Goal: Check status: Check status

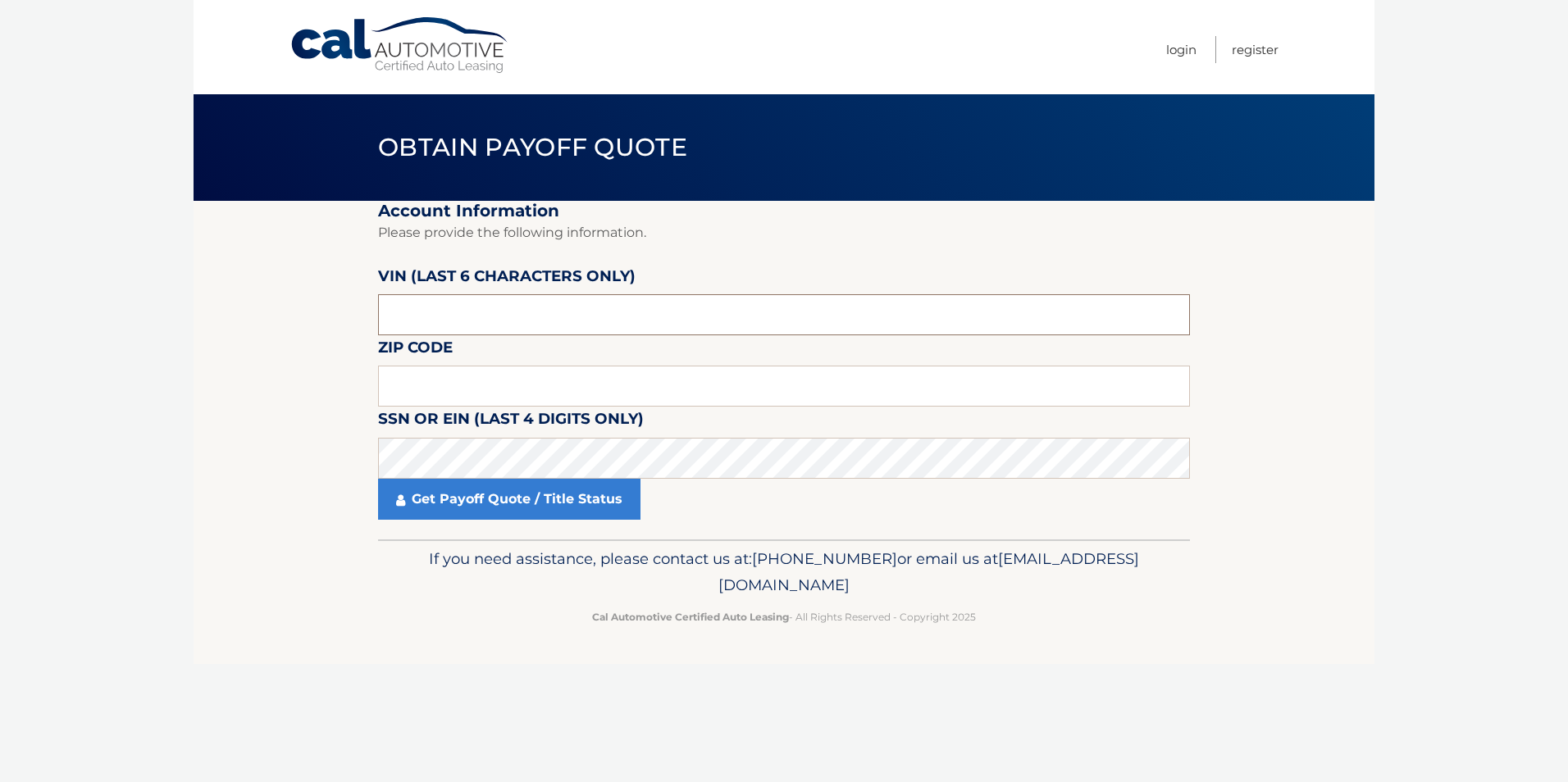
click at [465, 319] on input "text" at bounding box center [783, 315] width 812 height 41
click at [460, 316] on input "text" at bounding box center [783, 315] width 812 height 41
click at [476, 383] on input "text" at bounding box center [783, 386] width 812 height 41
type input "08859"
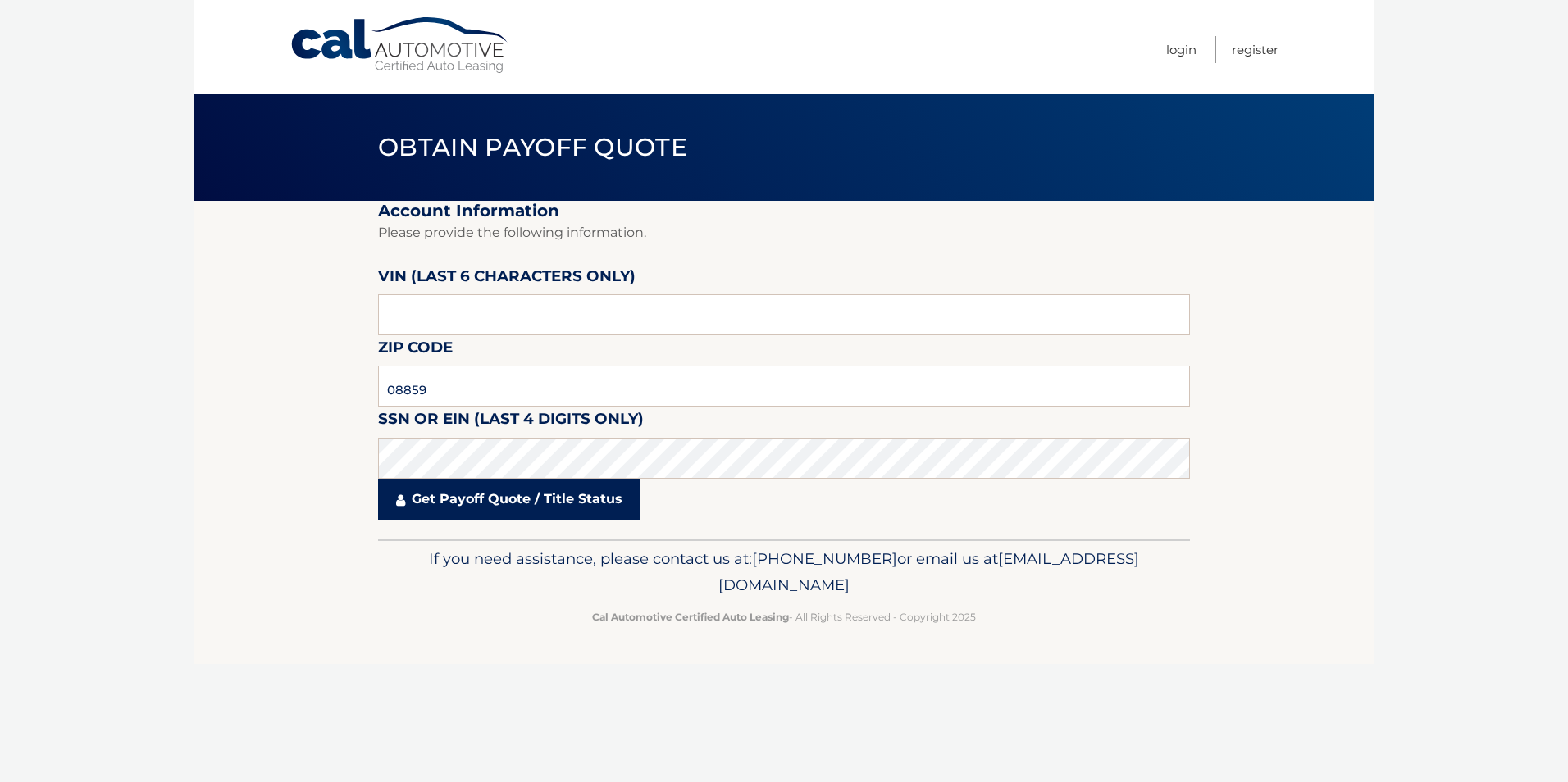
click at [542, 491] on link "Get Payoff Quote / Title Status" at bounding box center [508, 499] width 262 height 41
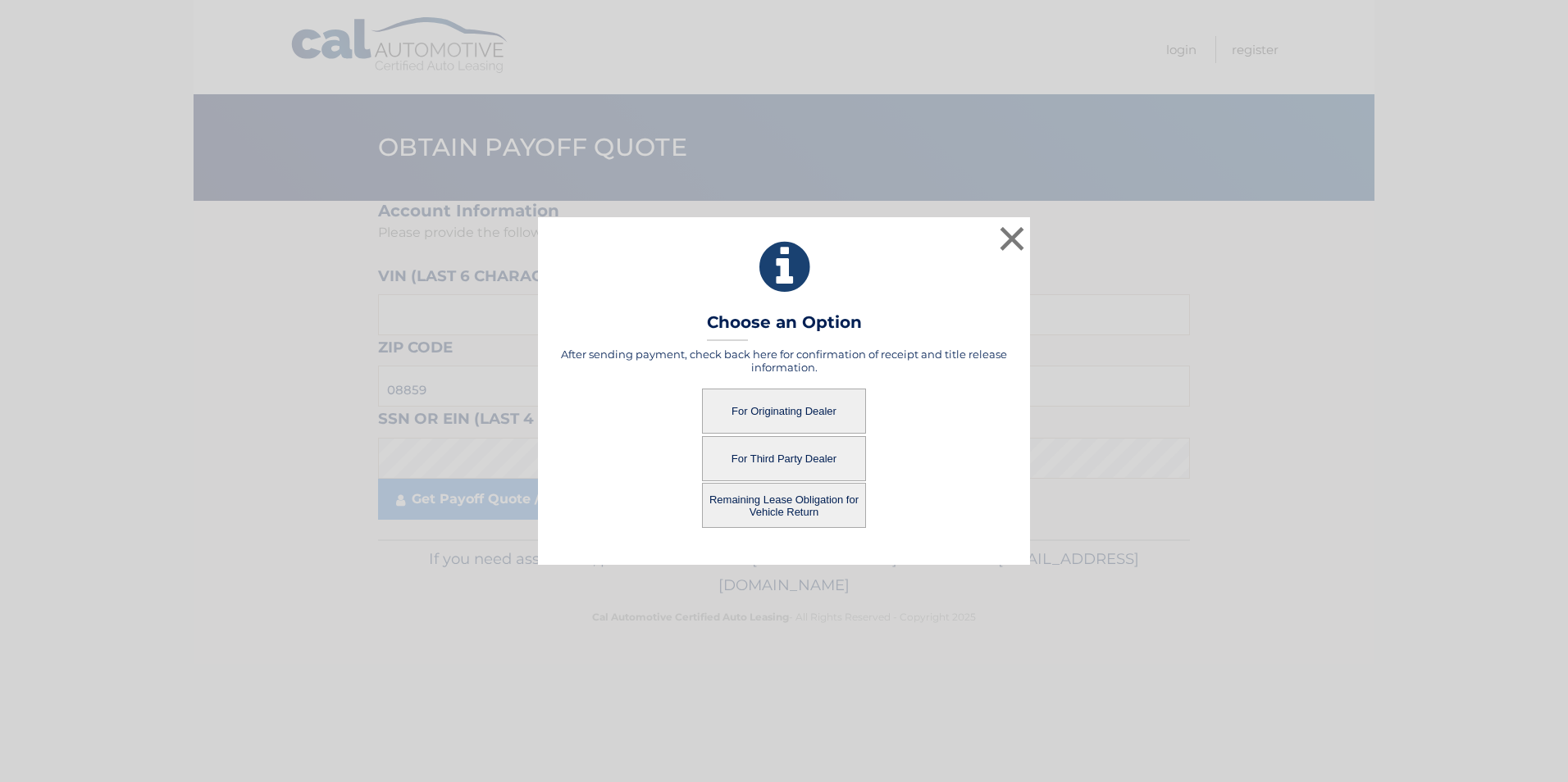
click at [770, 408] on button "For Originating Dealer" at bounding box center [784, 411] width 164 height 45
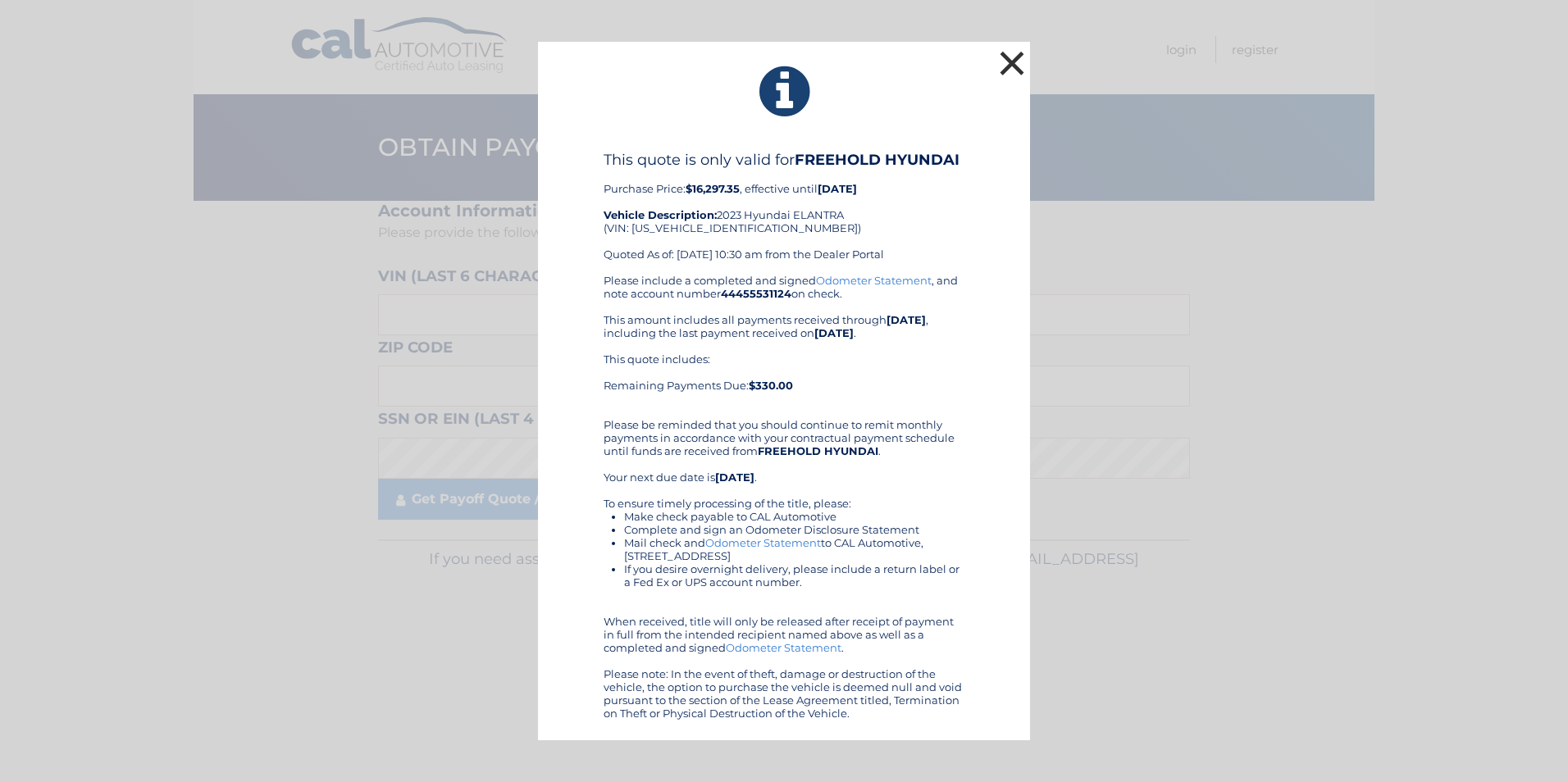
click at [1006, 68] on button "×" at bounding box center [1012, 63] width 33 height 33
